Goal: Complete application form

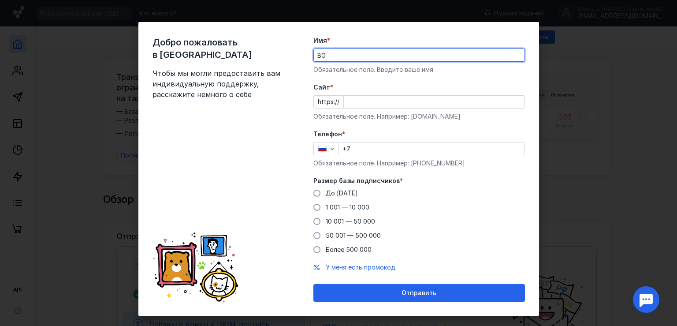
type input "B"
type input "ИП им. Фрейда"
click at [357, 104] on input "Cайт *" at bounding box center [434, 102] width 181 height 12
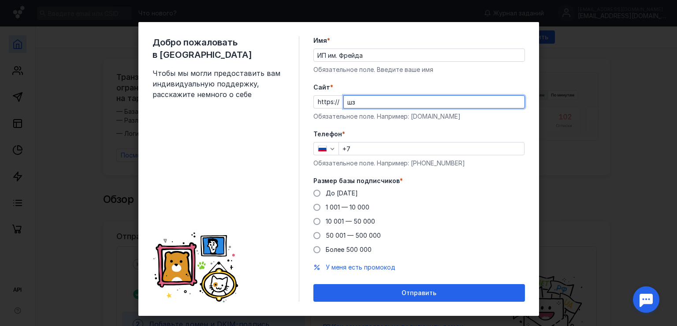
type input "ш"
type input "[DOMAIN_NAME]"
click at [359, 152] on input "+7" at bounding box center [431, 148] width 185 height 12
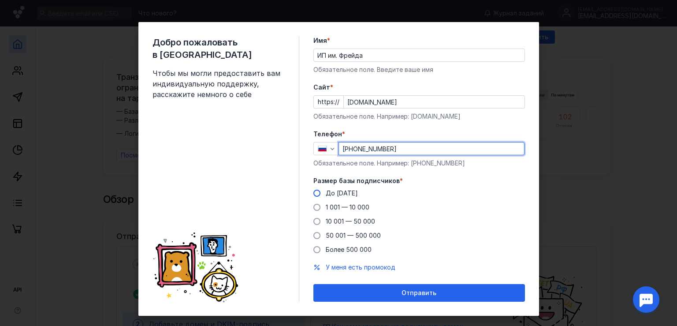
type input "[PHONE_NUMBER]"
click at [332, 191] on span "До [DATE]" at bounding box center [342, 192] width 32 height 7
click at [0, 0] on input "До [DATE]" at bounding box center [0, 0] width 0 height 0
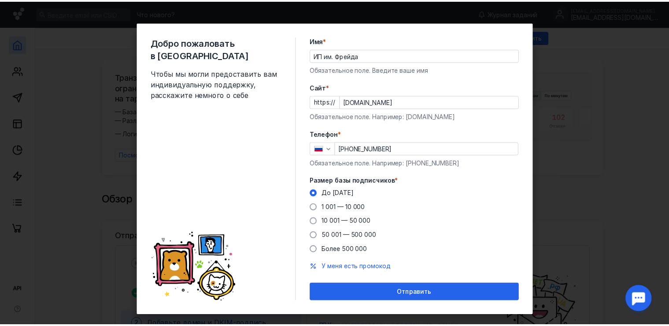
scroll to position [12, 0]
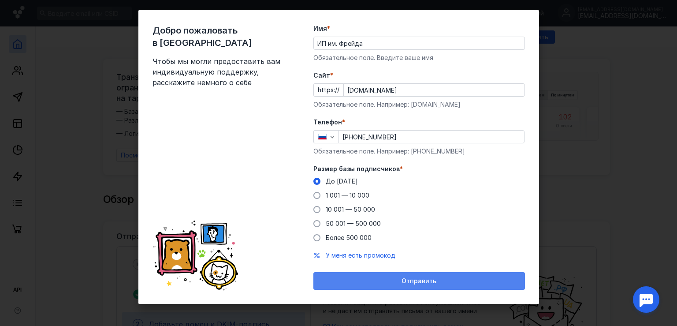
click at [422, 278] on span "Отправить" at bounding box center [418, 280] width 35 height 7
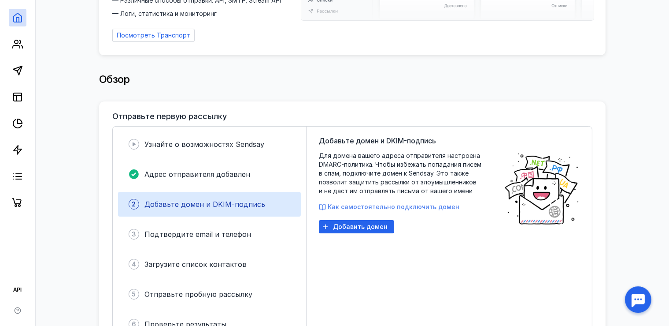
scroll to position [139, 0]
